Goal: Information Seeking & Learning: Learn about a topic

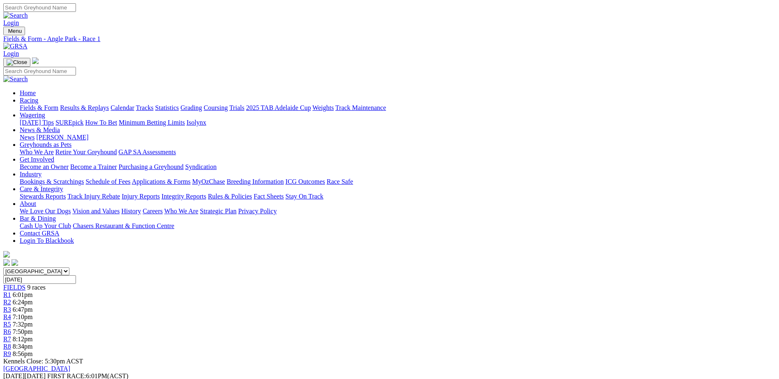
click at [28, 43] on img at bounding box center [15, 46] width 24 height 7
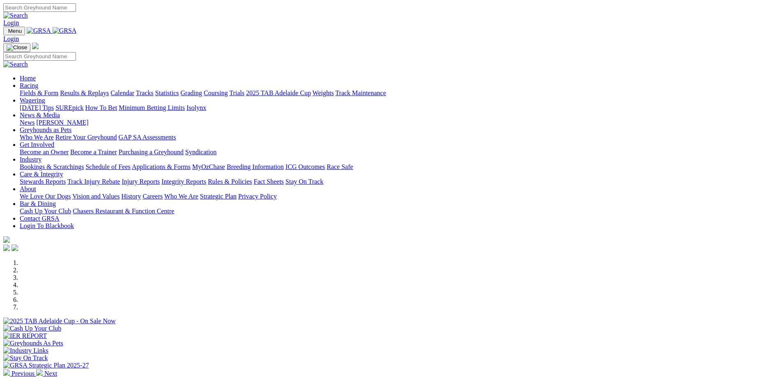
scroll to position [205, 0]
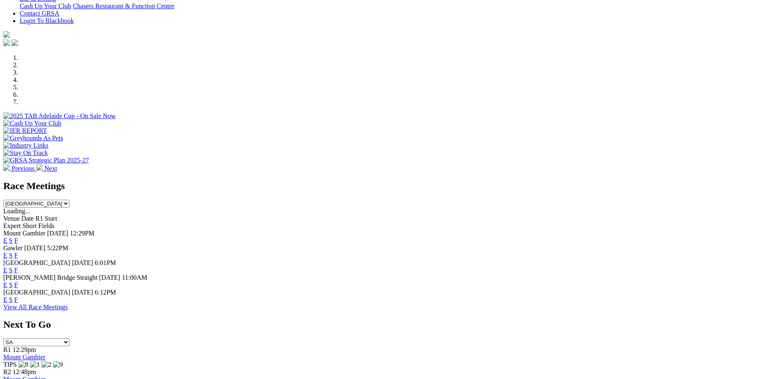
click at [18, 267] on link "F" at bounding box center [16, 270] width 4 height 7
